Goal: Information Seeking & Learning: Learn about a topic

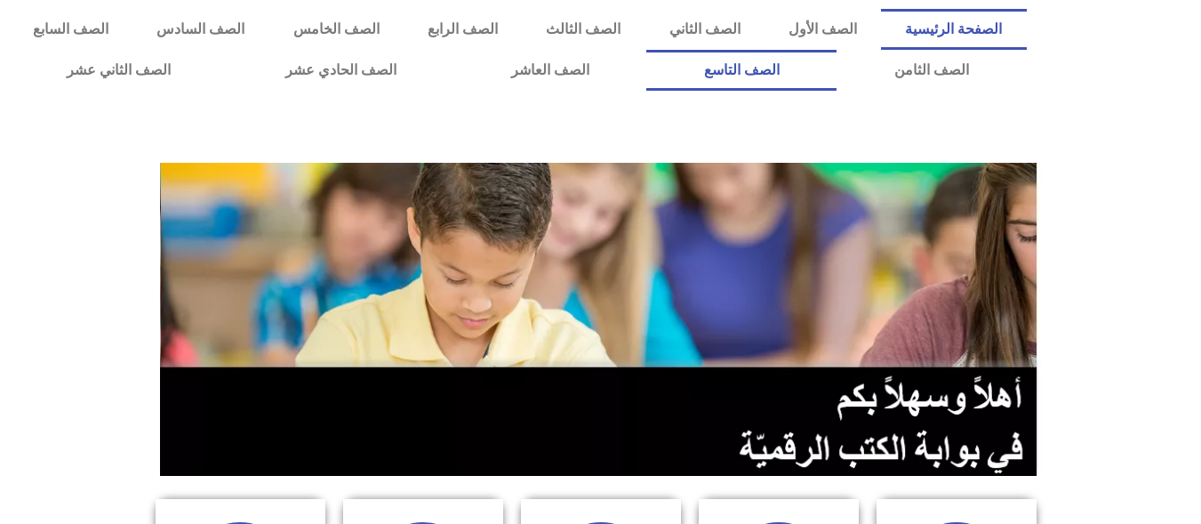
click at [646, 50] on link "الصف التاسع" at bounding box center [741, 70] width 190 height 41
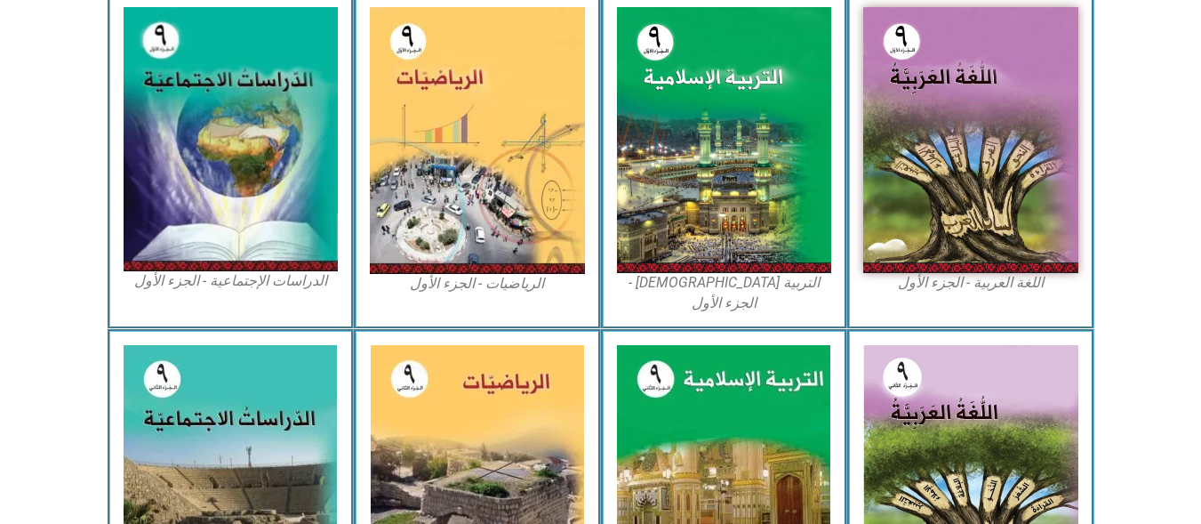
scroll to position [557, 0]
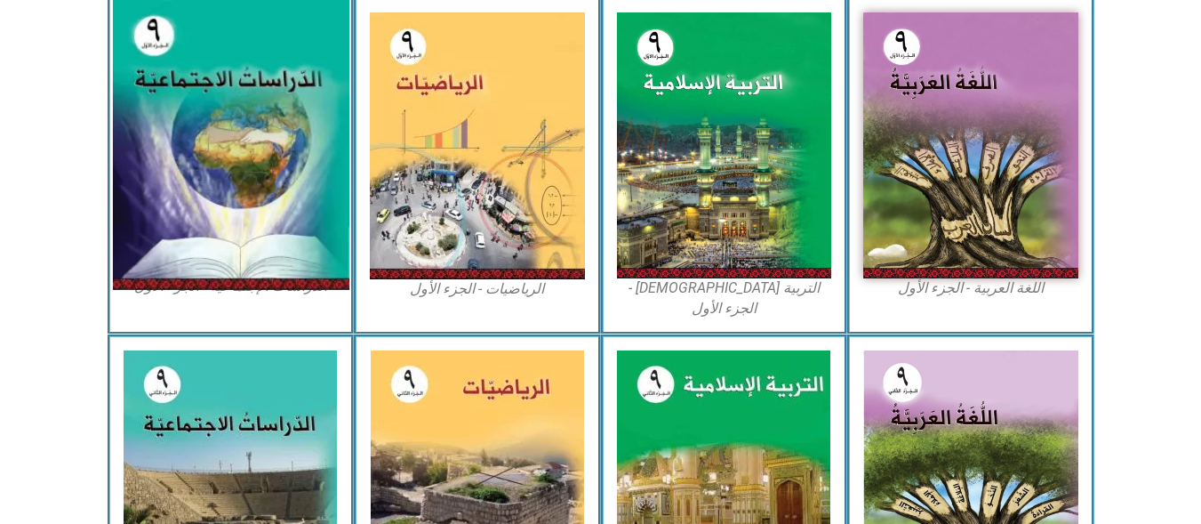
click at [213, 80] on img at bounding box center [230, 145] width 237 height 291
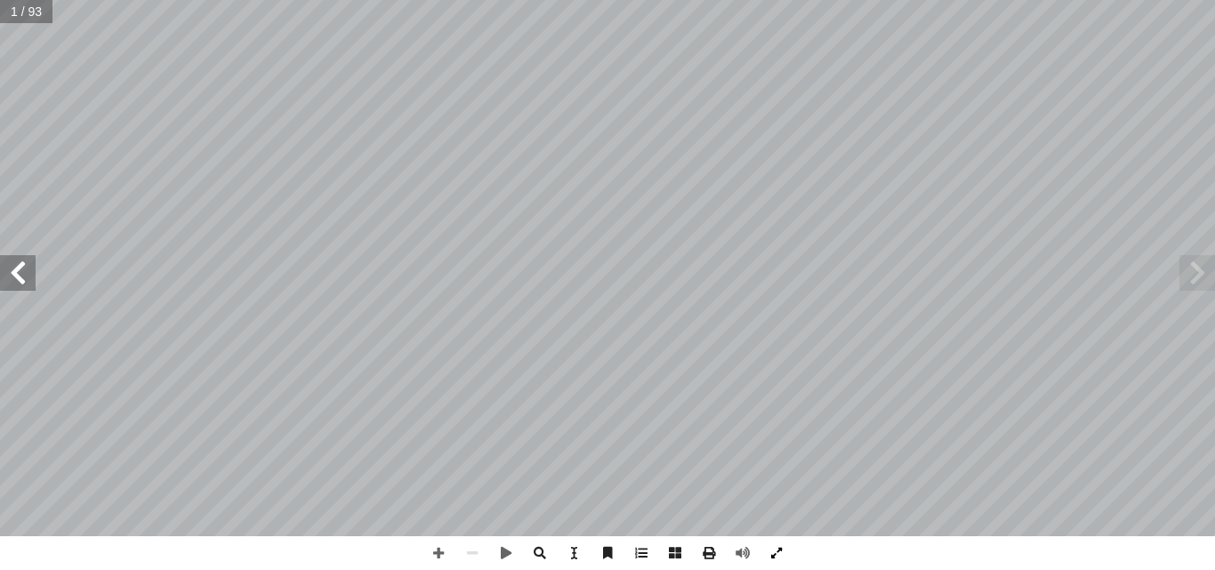
click at [775, 523] on span at bounding box center [776, 553] width 34 height 34
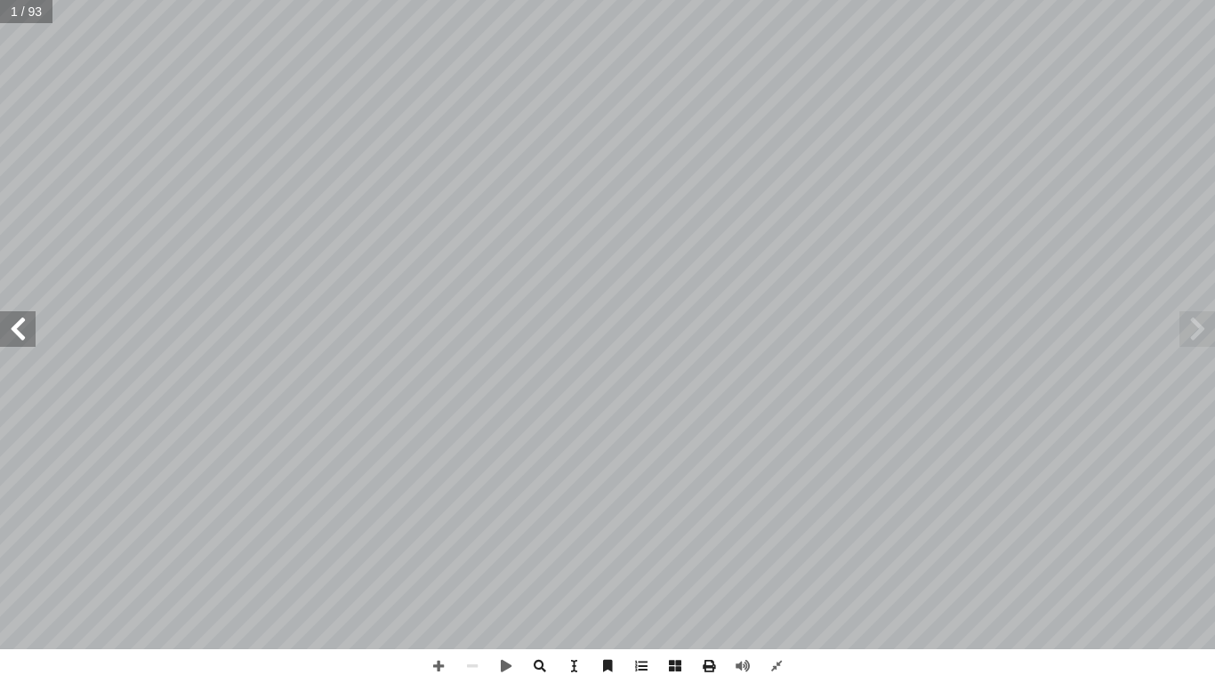
click at [1191, 328] on span at bounding box center [1197, 329] width 36 height 36
click at [15, 333] on span at bounding box center [18, 329] width 36 height 36
click at [438, 523] on span at bounding box center [438, 666] width 34 height 34
click at [471, 523] on span at bounding box center [472, 666] width 34 height 34
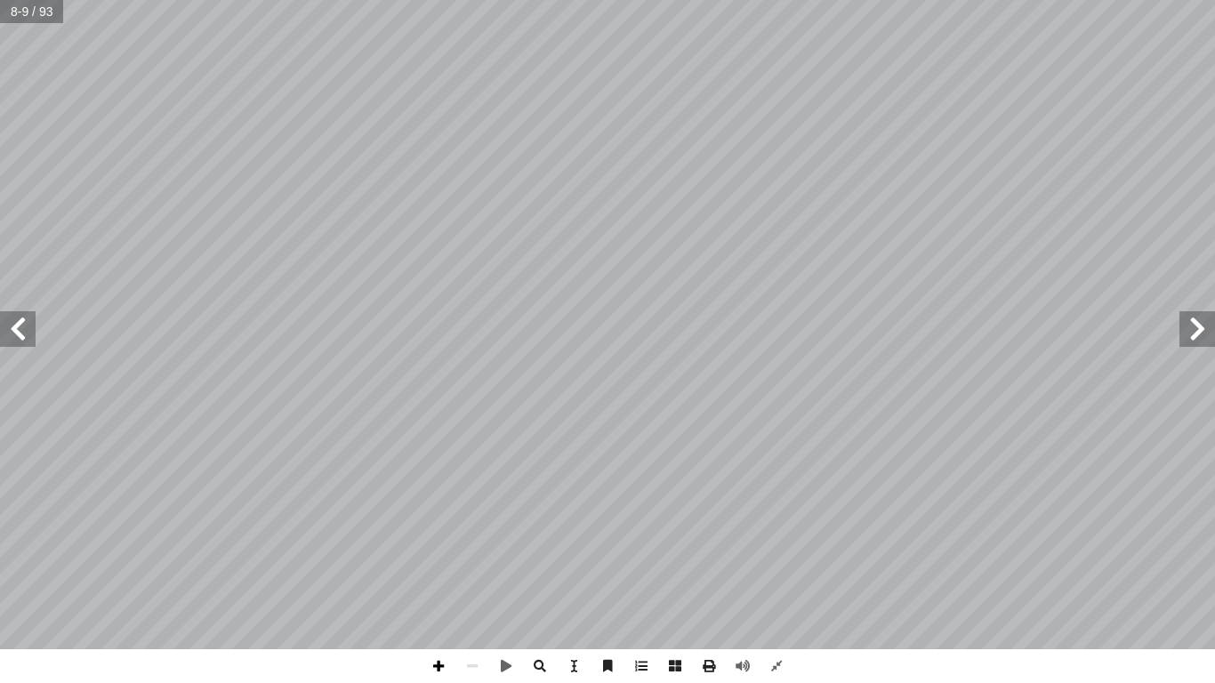
click at [434, 523] on span at bounding box center [438, 666] width 34 height 34
click at [476, 523] on span at bounding box center [472, 666] width 34 height 34
click at [13, 332] on span at bounding box center [18, 329] width 36 height 36
